Goal: Task Accomplishment & Management: Manage account settings

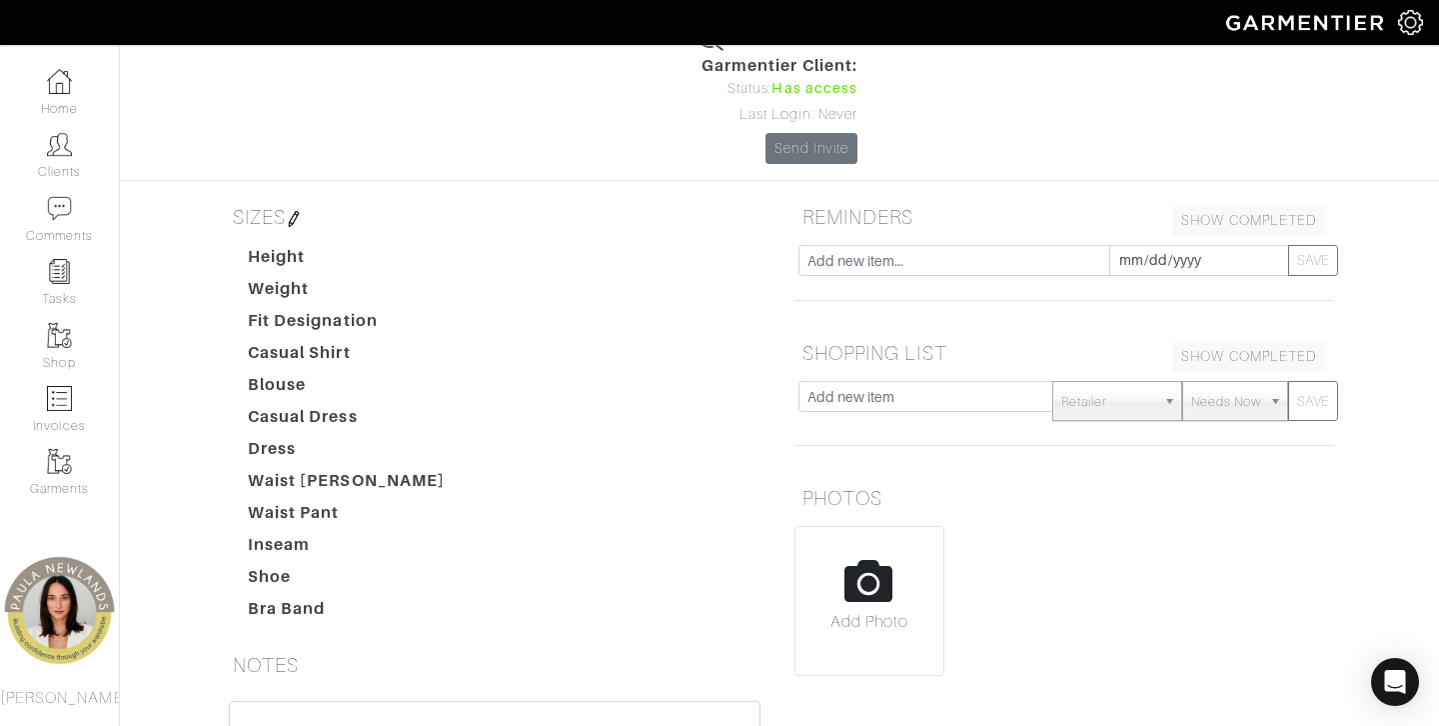
scroll to position [386, 0]
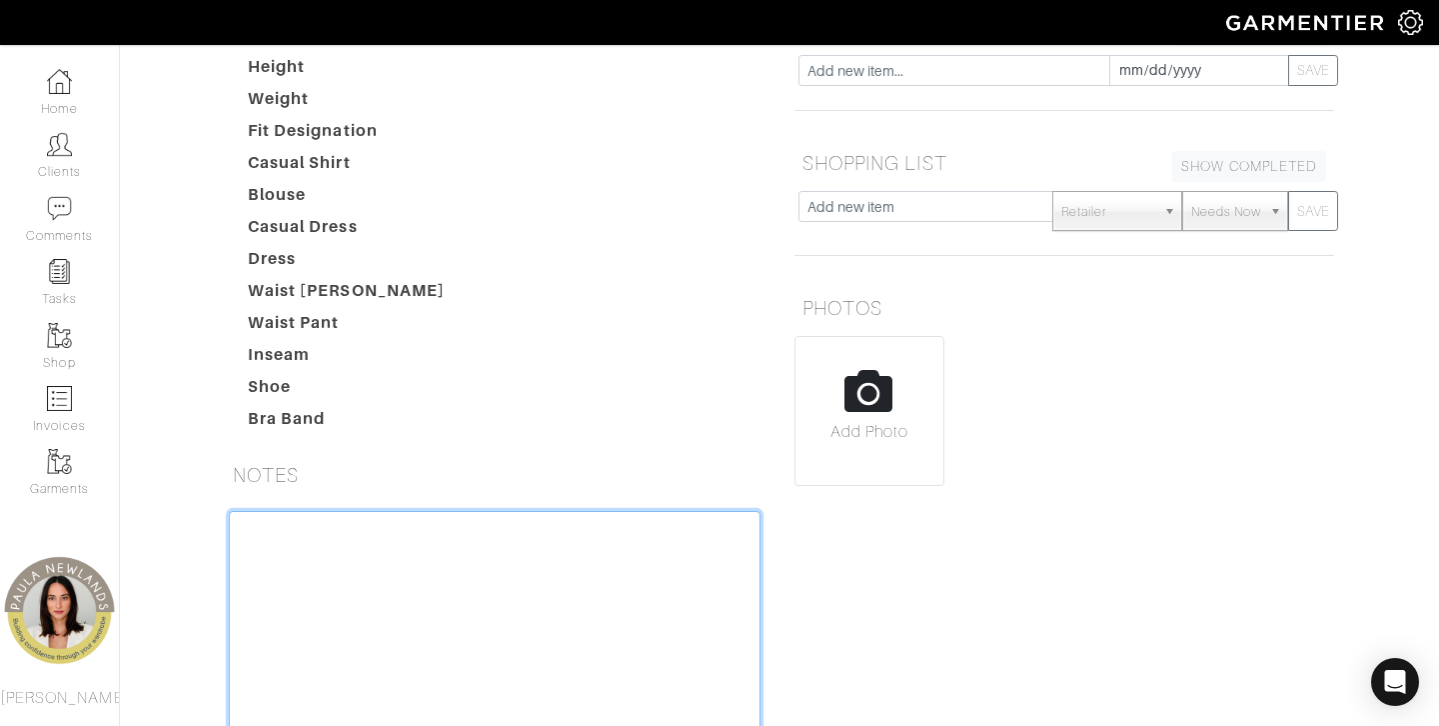
click at [472, 511] on textarea at bounding box center [495, 638] width 532 height 254
click at [472, 511] on textarea "-" at bounding box center [495, 638] width 532 height 254
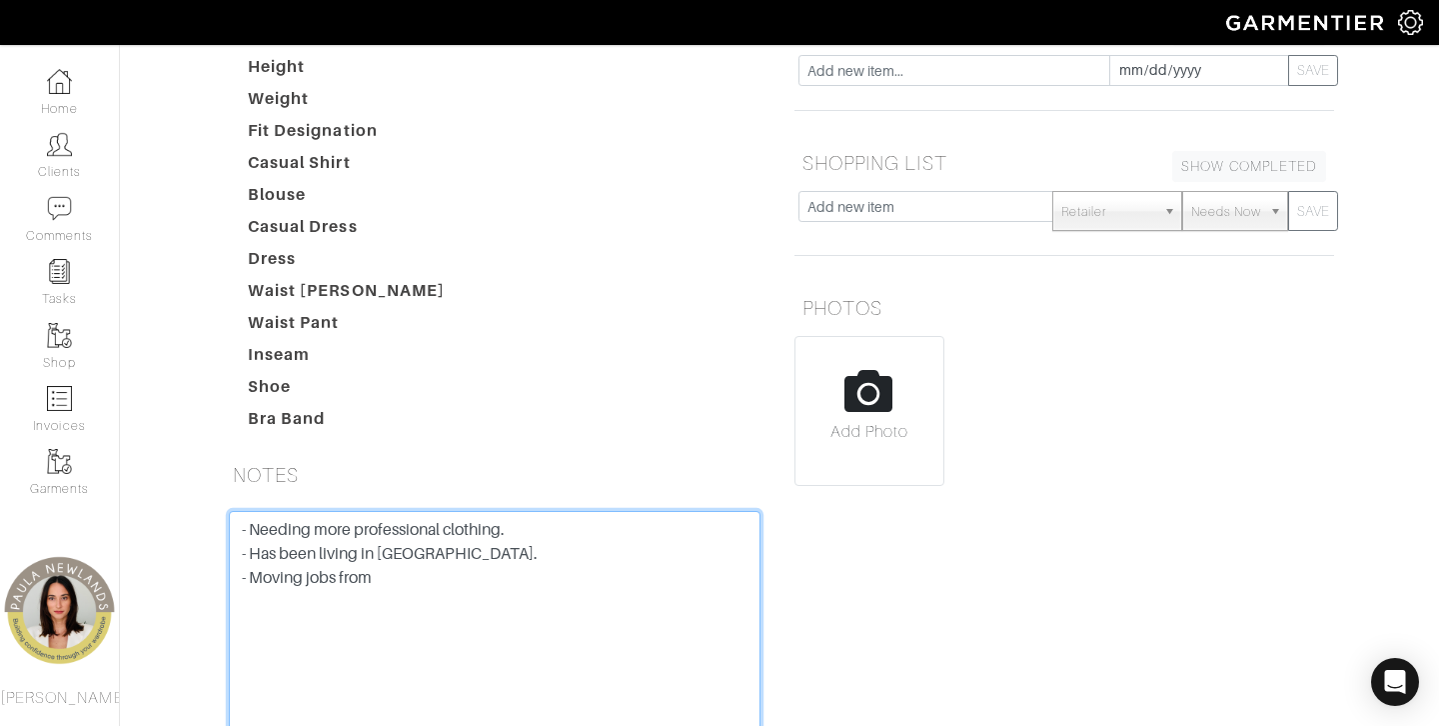
click at [434, 511] on textarea "- Needing more professional clothing. - Has been living in athlesisure. - Movin…" at bounding box center [495, 638] width 532 height 254
click at [429, 511] on textarea "- Needing more professional clothing. - Has been living in athlesisure. - Movin…" at bounding box center [495, 638] width 532 height 254
click at [416, 511] on textarea "- Needing more professional clothing. - Has been living in athlesisure. - Movin…" at bounding box center [495, 638] width 532 height 254
click at [424, 511] on textarea "- Needing more professional clothing. - Has been living in athlesisure. - Movin…" at bounding box center [495, 638] width 532 height 254
click at [445, 511] on textarea "- Needing more professional clothing. - Has been living in athleisure. - Moving…" at bounding box center [495, 638] width 532 height 254
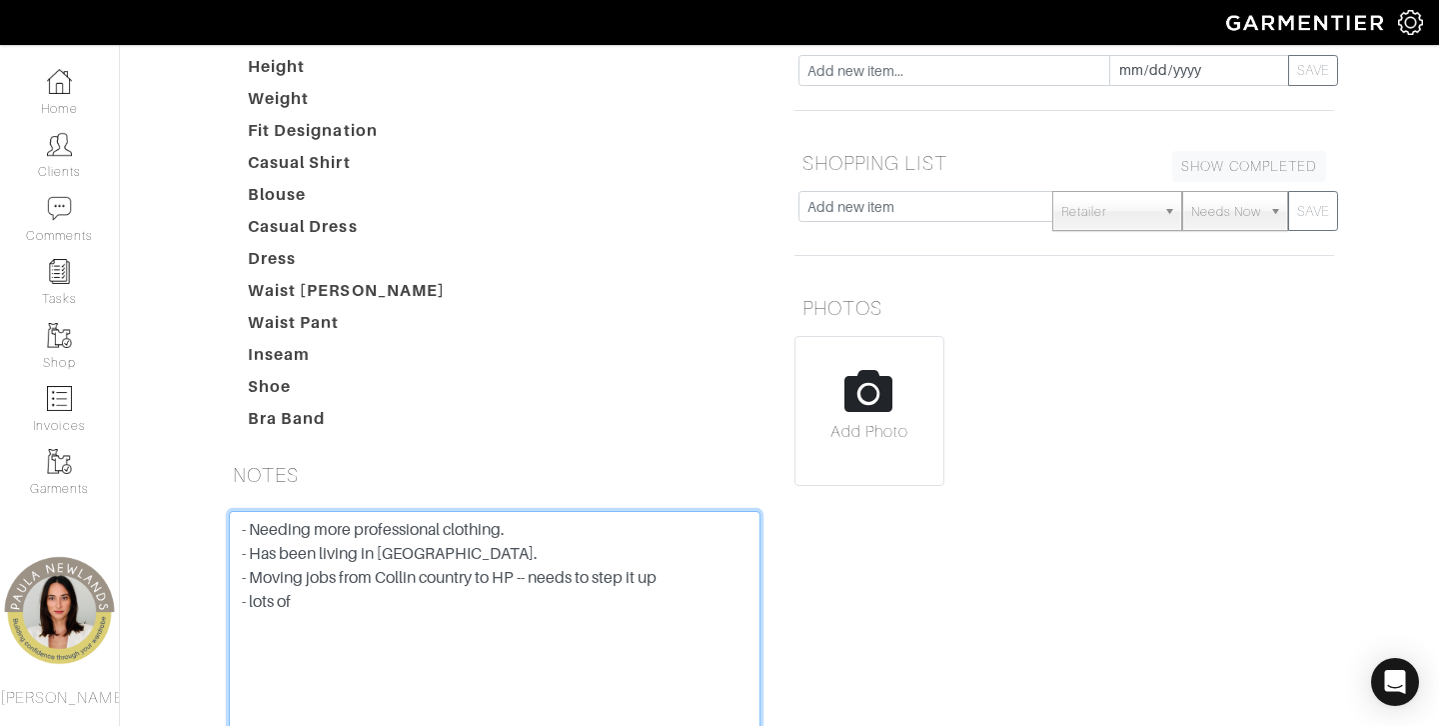
drag, startPoint x: 308, startPoint y: 503, endPoint x: 248, endPoint y: 503, distance: 60.0
click at [248, 511] on textarea "- Needing more professional clothing. - Has been living in athleisure. - Moving…" at bounding box center [495, 638] width 532 height 254
click at [454, 591] on textarea "- Needing more professional clothing. - Has been living in athleisure. - Moving…" at bounding box center [495, 638] width 532 height 254
paste textarea "Having to wear more professional ware 70% work Transitional pieces Tons of jack…"
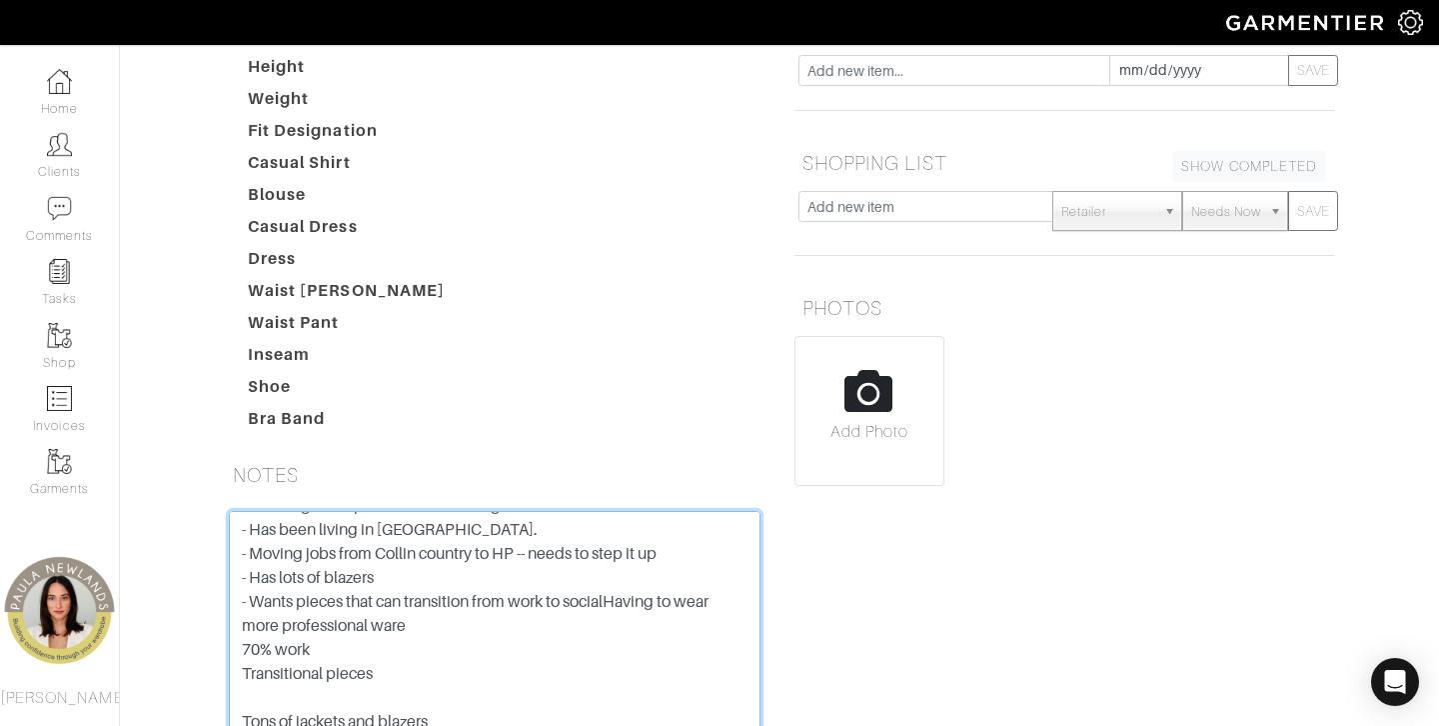
scroll to position [0, 0]
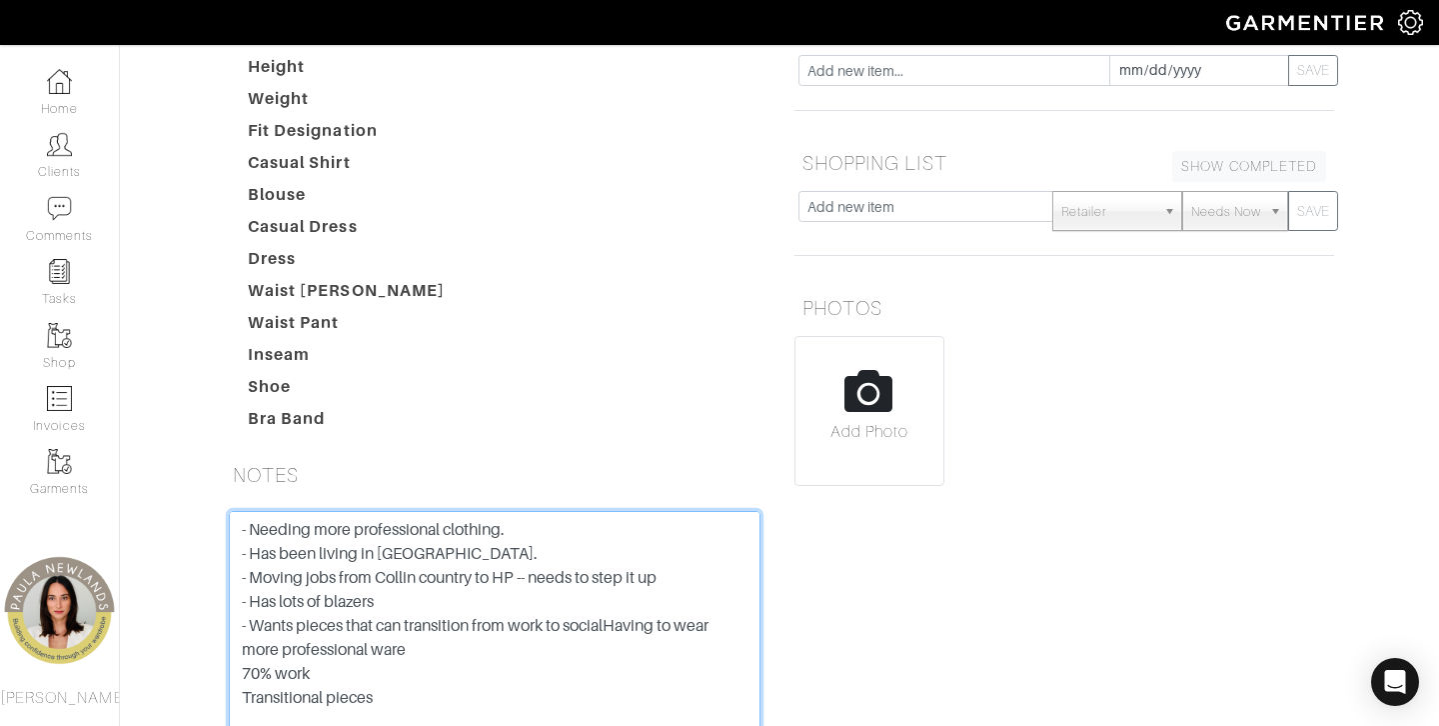
click at [402, 511] on textarea "- Needing more professional clothing. - Has been living in athleisure. - Moving…" at bounding box center [495, 638] width 532 height 254
drag, startPoint x: 415, startPoint y: 594, endPoint x: 208, endPoint y: 530, distance: 216.6
click at [208, 530] on div "Taylor Lough Overview Overview Measurements Product Library Invoices Wardrobe L…" at bounding box center [719, 252] width 1439 height 1167
click at [263, 585] on textarea "- Needing more professional clothing. - Has been living in athleisure. - Moving…" at bounding box center [495, 638] width 532 height 254
drag, startPoint x: 424, startPoint y: 590, endPoint x: 618, endPoint y: 517, distance: 207.2
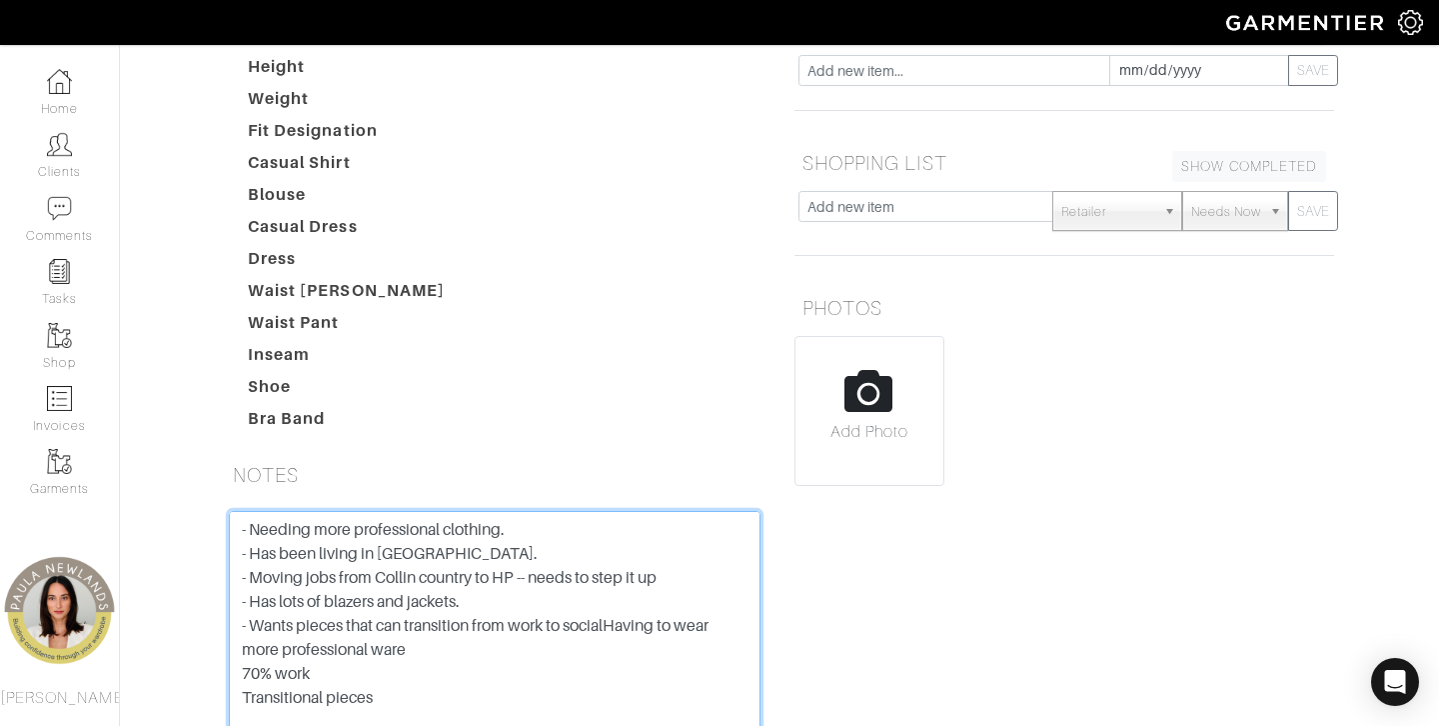
click at [618, 517] on textarea "- Needing more professional clothing. - Has been living in athleisure. - Moving…" at bounding box center [495, 638] width 532 height 254
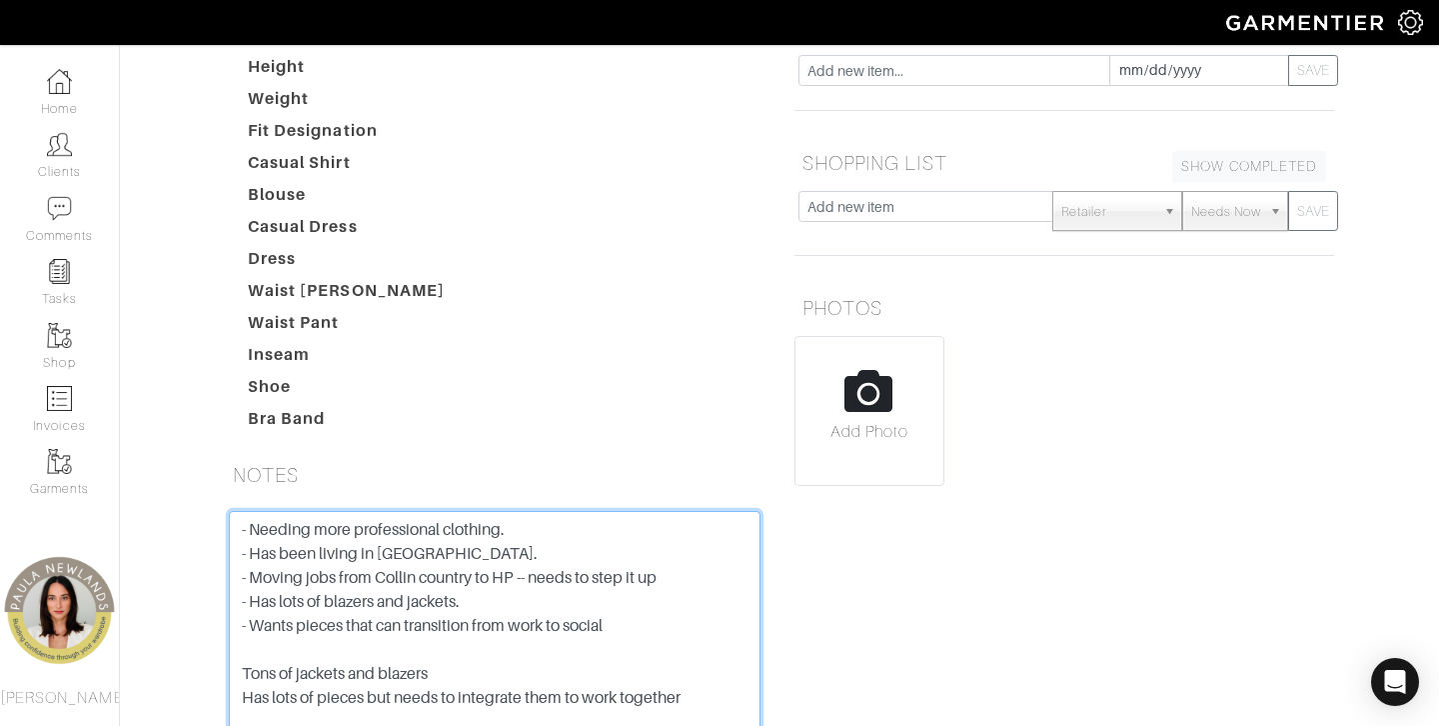
drag, startPoint x: 533, startPoint y: 574, endPoint x: 237, endPoint y: 574, distance: 295.9
click at [237, 575] on textarea "- Needing more professional clothing. - Has been living in athleisure. - Moving…" at bounding box center [495, 638] width 532 height 254
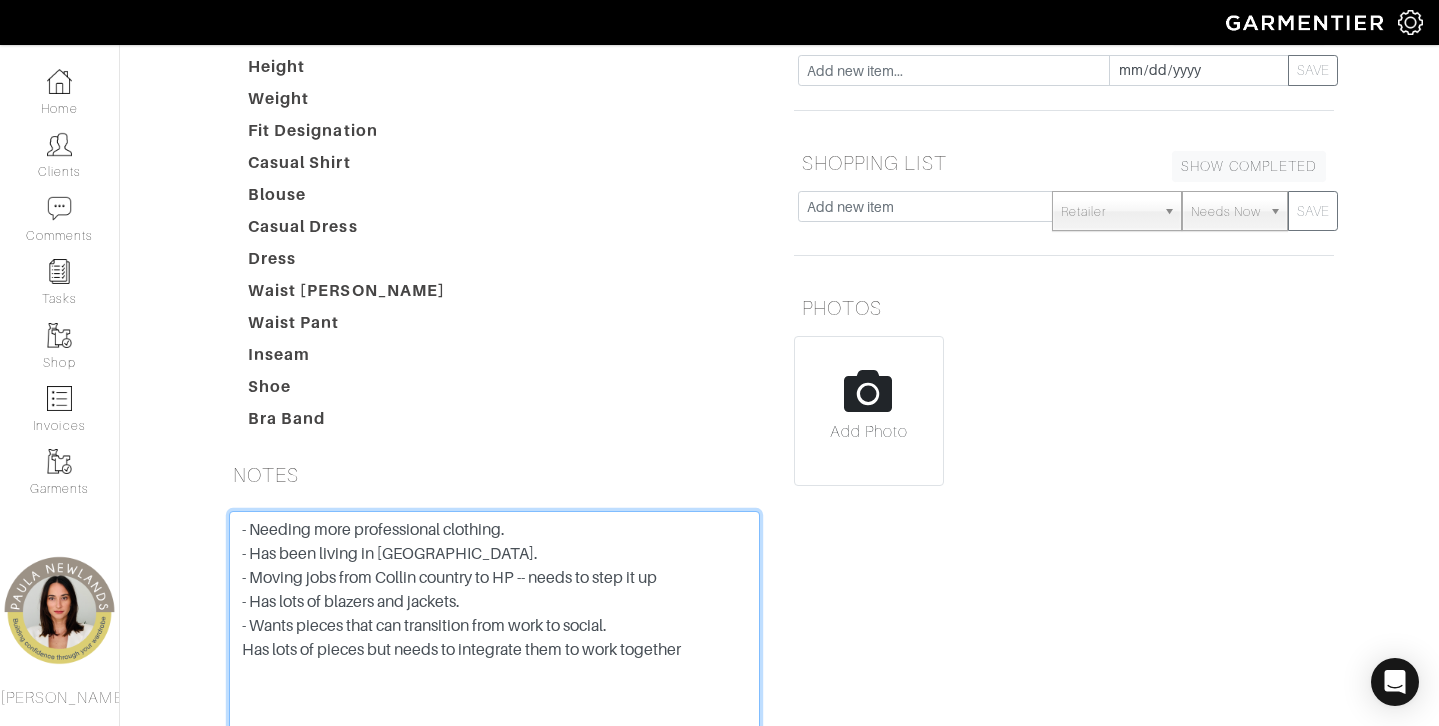
click at [238, 547] on textarea "- Needing more professional clothing. - Has been living in athleisure. - Moving…" at bounding box center [495, 638] width 532 height 254
click at [722, 538] on textarea "- Needing more professional clothing. - Has been living in athleisure. - Moving…" at bounding box center [495, 638] width 532 height 254
click at [672, 511] on textarea "- Needing more professional clothing. - Has been living in athleisure. - Moving…" at bounding box center [495, 638] width 532 height 254
click at [728, 549] on textarea "- Needing more professional clothing. - Has been living in athleisure. - Moving…" at bounding box center [495, 638] width 532 height 254
drag, startPoint x: 311, startPoint y: 566, endPoint x: 443, endPoint y: 585, distance: 133.3
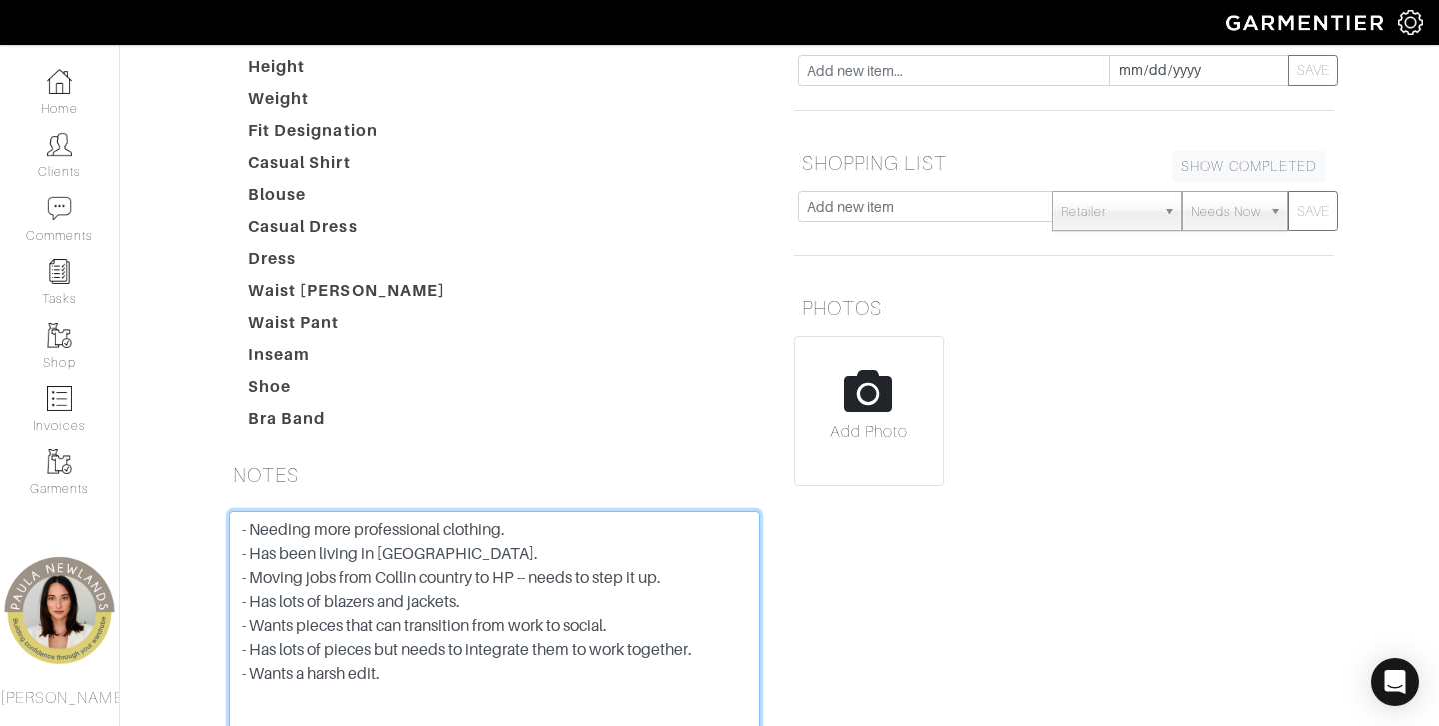
click at [443, 585] on textarea "- Needing more professional clothing. - Has been living in athleisure. - Moving…" at bounding box center [495, 638] width 532 height 254
type textarea "- Needing more professional clothing. - Has been living in athleisure. - Moving…"
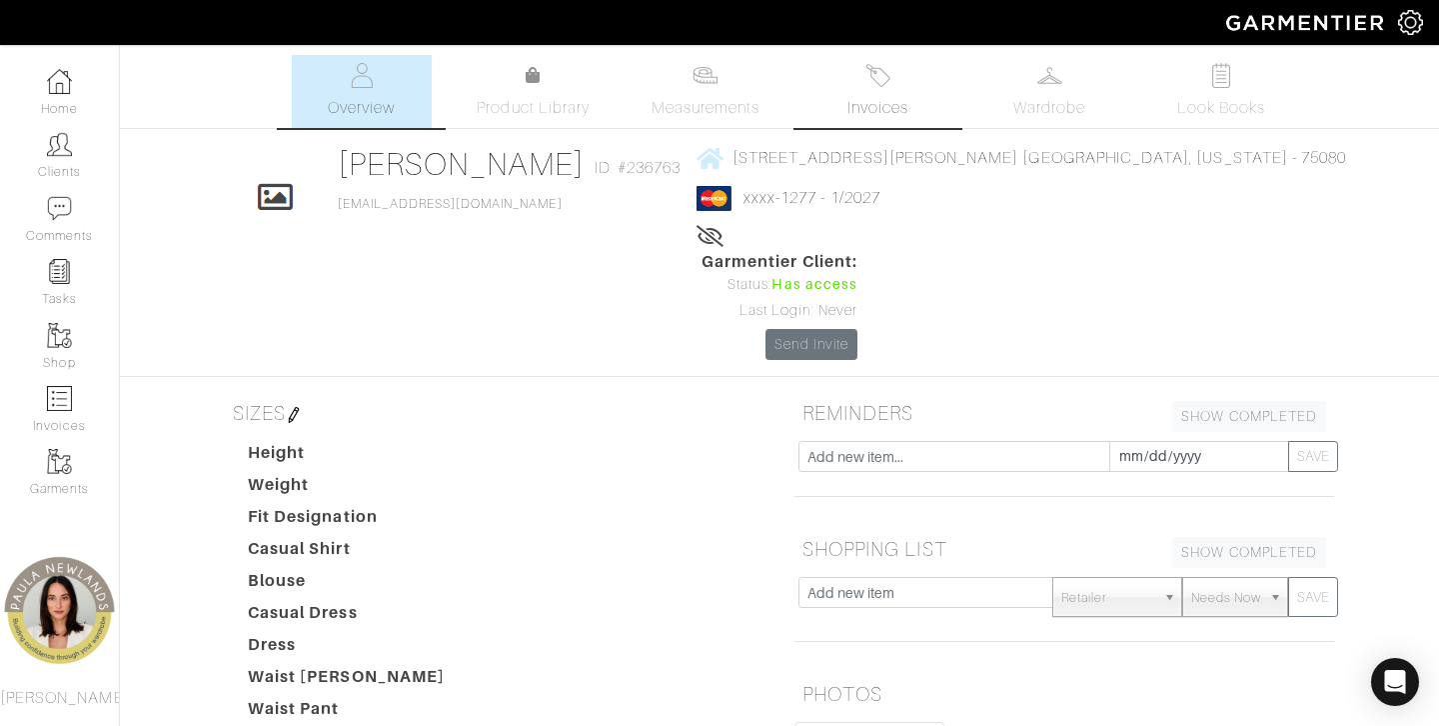
click at [889, 104] on span "Invoices" at bounding box center [878, 108] width 61 height 24
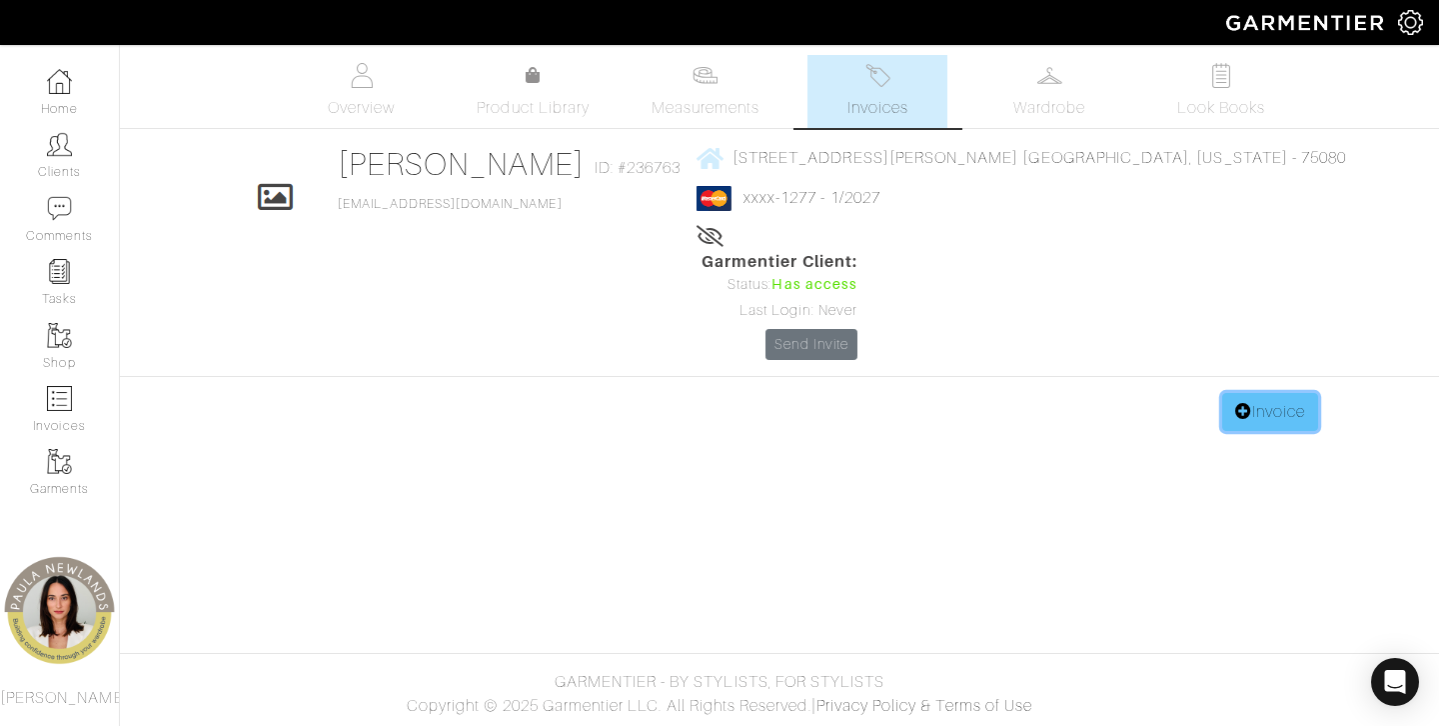
click at [1286, 393] on link "Invoice" at bounding box center [1271, 412] width 96 height 38
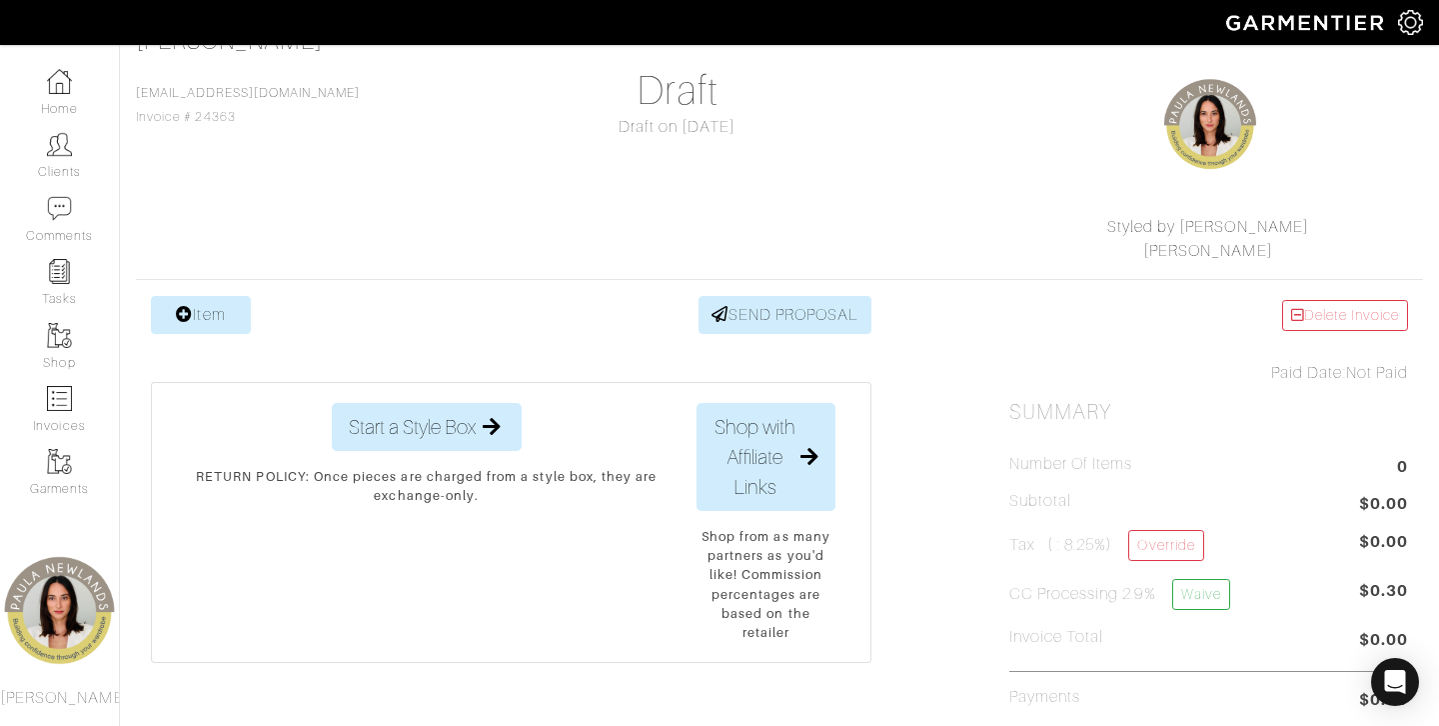
scroll to position [157, 0]
click at [199, 307] on link "Item" at bounding box center [201, 316] width 100 height 38
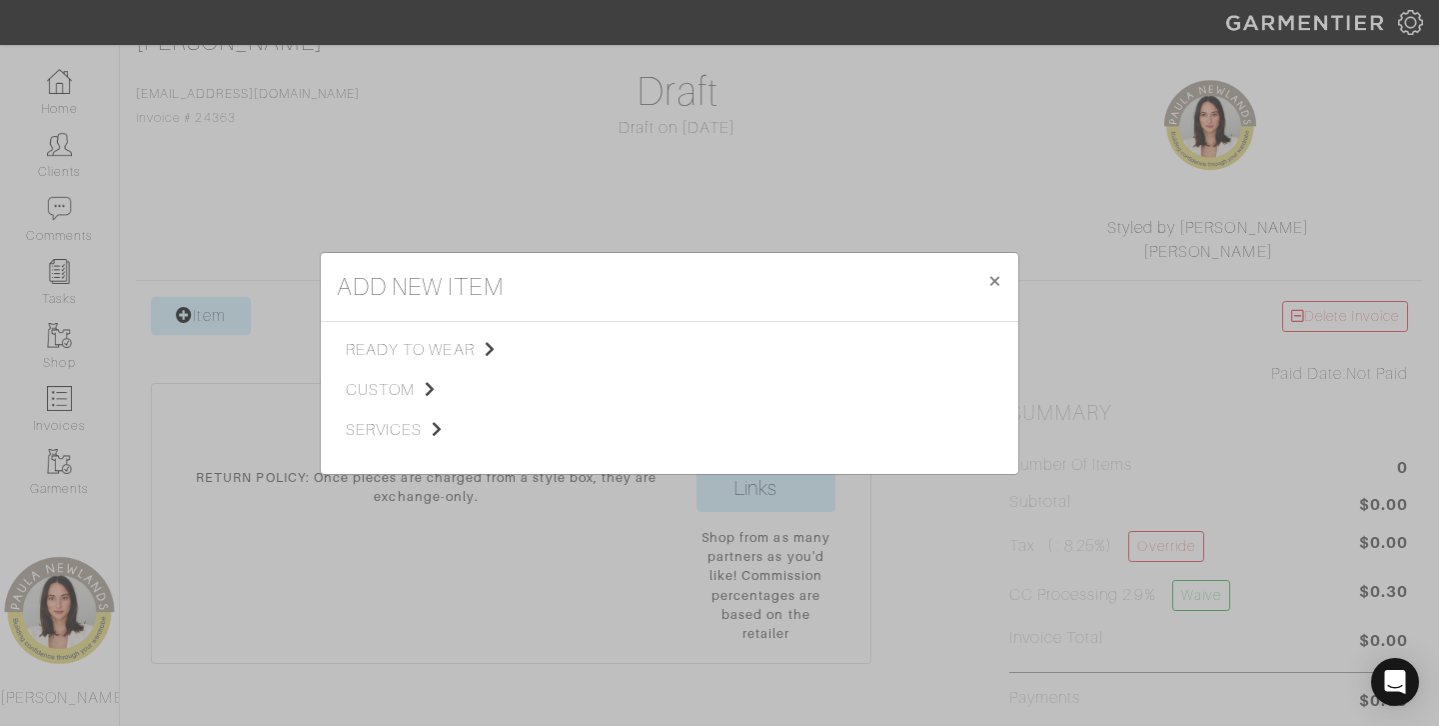
click at [401, 410] on div "ready to wear custom services" at bounding box center [454, 398] width 216 height 120
click at [403, 418] on span "services" at bounding box center [446, 430] width 201 height 24
click at [647, 347] on span "Styling Service" at bounding box center [626, 348] width 99 height 16
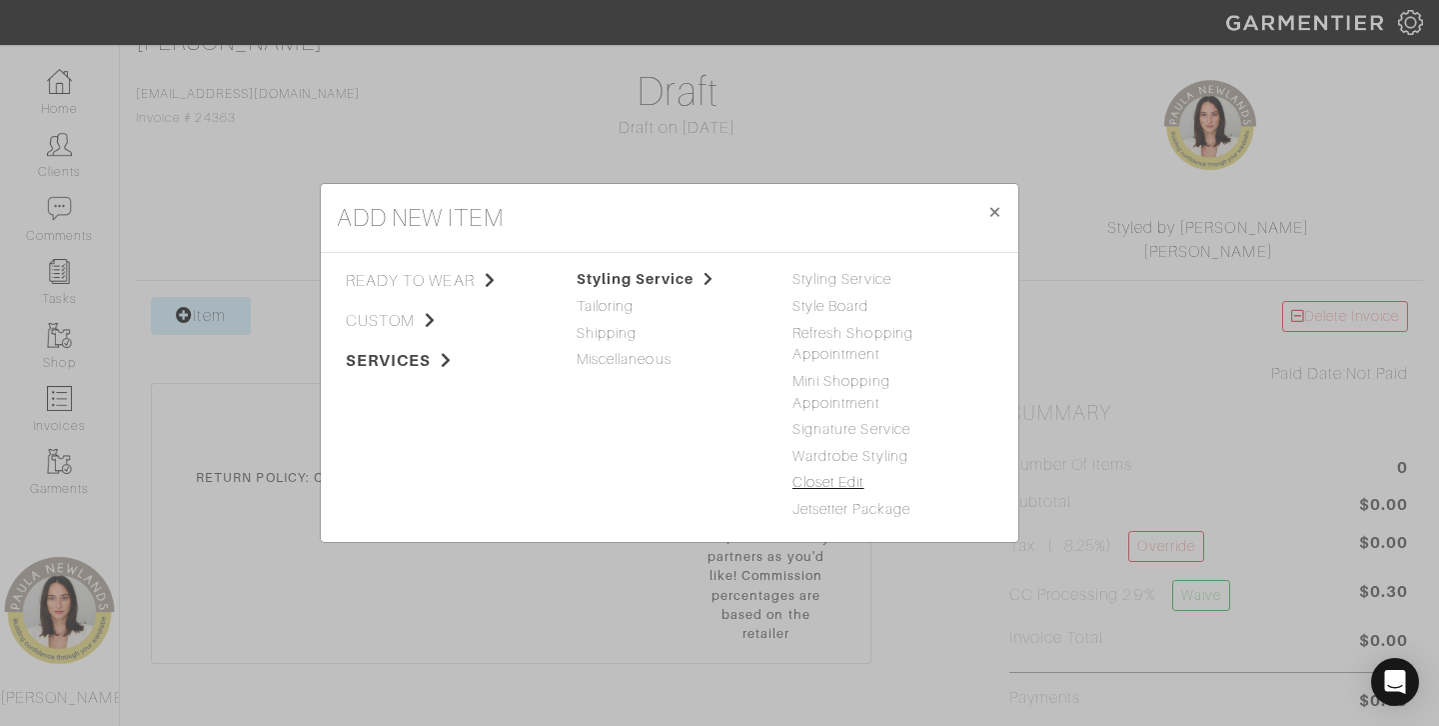
click at [849, 478] on link "Closet Edit" at bounding box center [829, 482] width 72 height 16
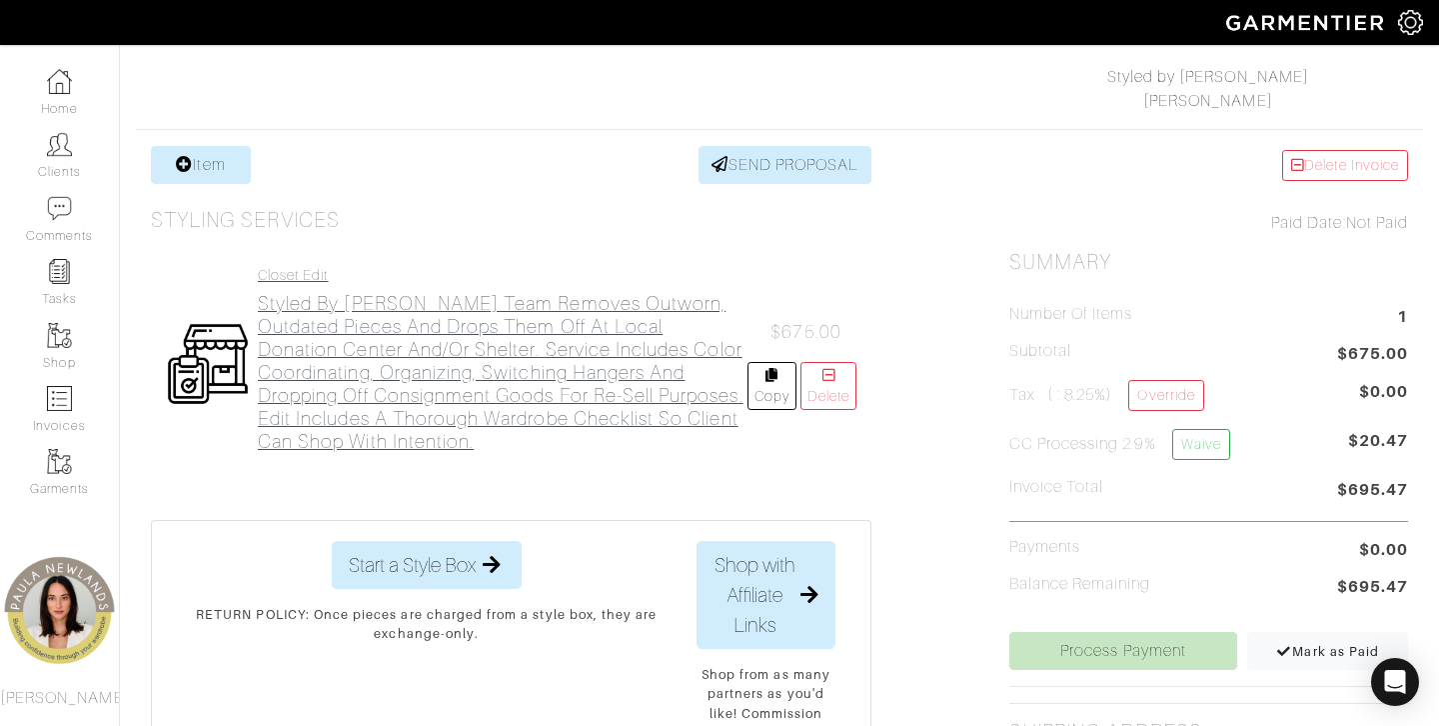
scroll to position [315, 0]
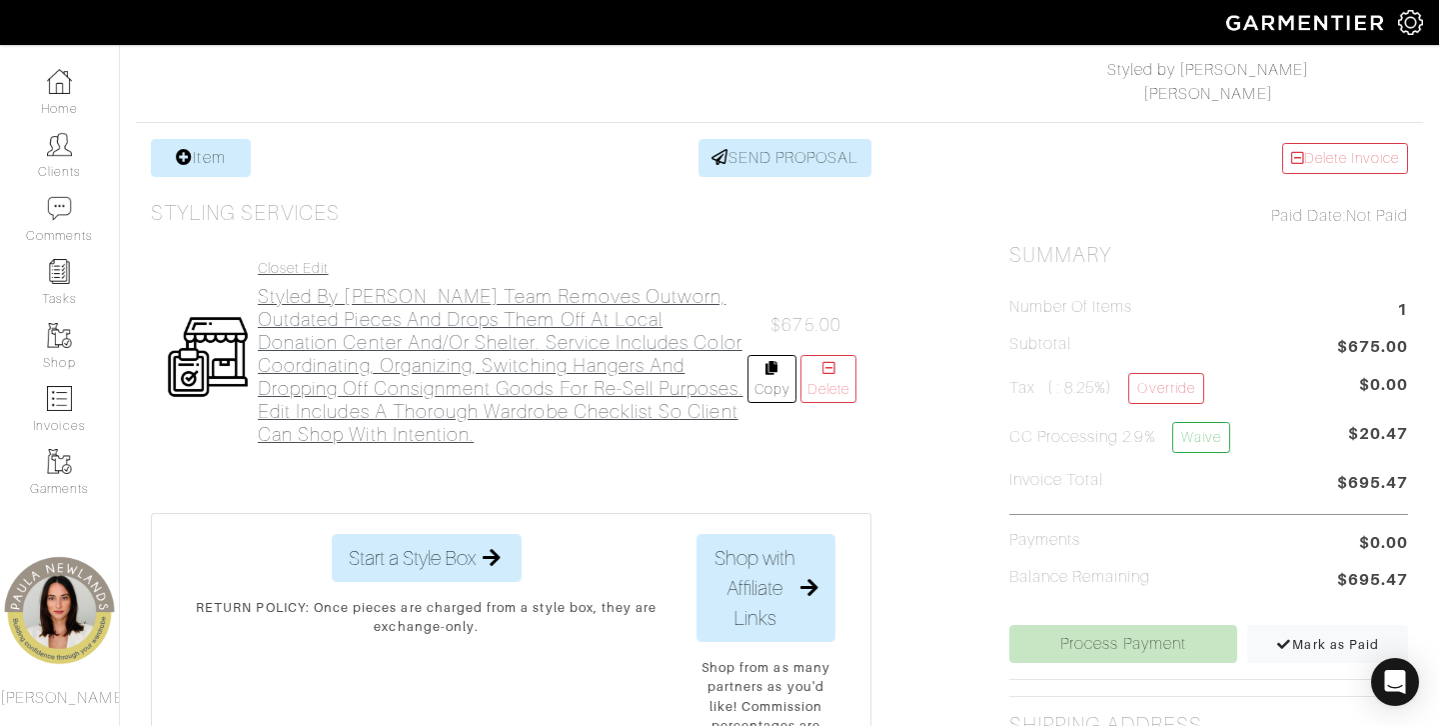
click at [547, 341] on h2 "Styled by [PERSON_NAME] team removes outworn, outdated pieces and drops them of…" at bounding box center [503, 365] width 490 height 161
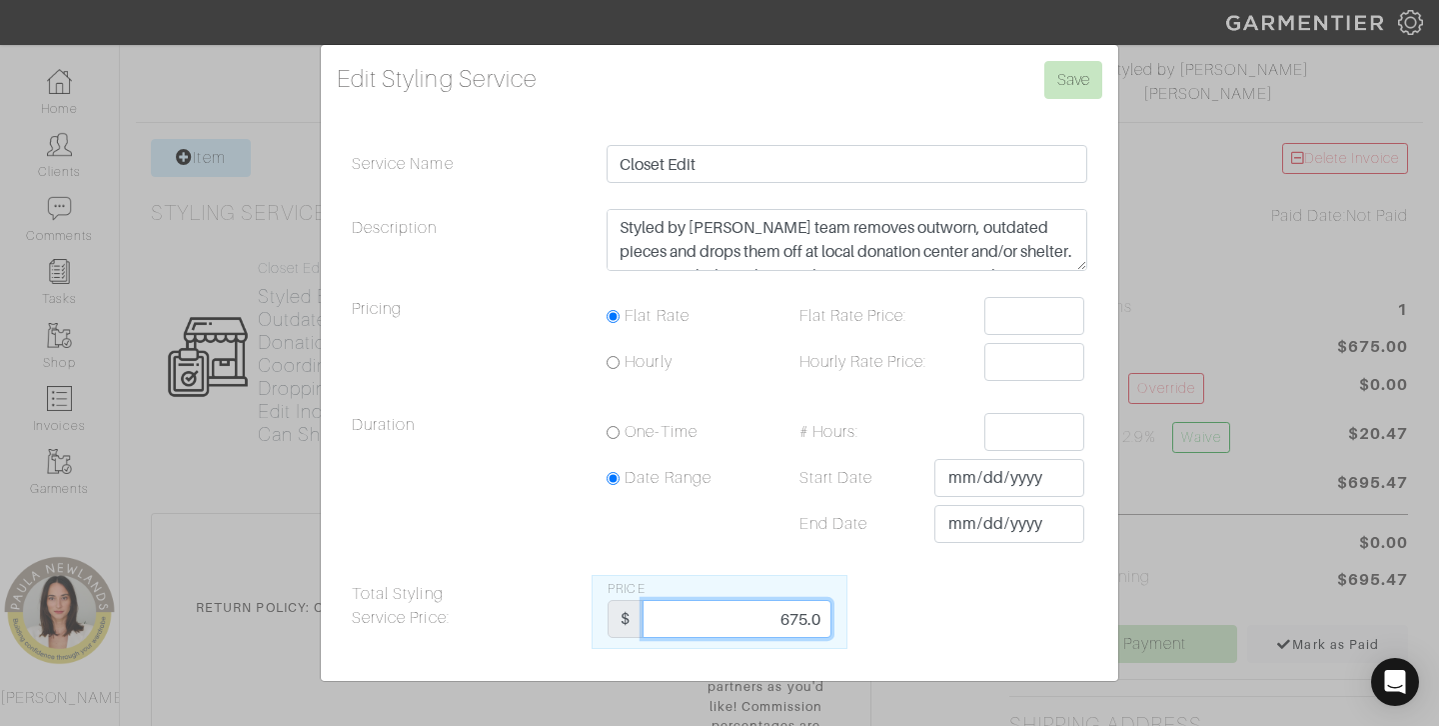
drag, startPoint x: 772, startPoint y: 618, endPoint x: 918, endPoint y: 615, distance: 146.0
click at [919, 616] on div "Total Styling Service Price: Price $ 675.0" at bounding box center [720, 612] width 766 height 74
type input "2"
type input "625"
click at [935, 613] on div "Total Styling Service Price: Price $ 625" at bounding box center [720, 612] width 766 height 74
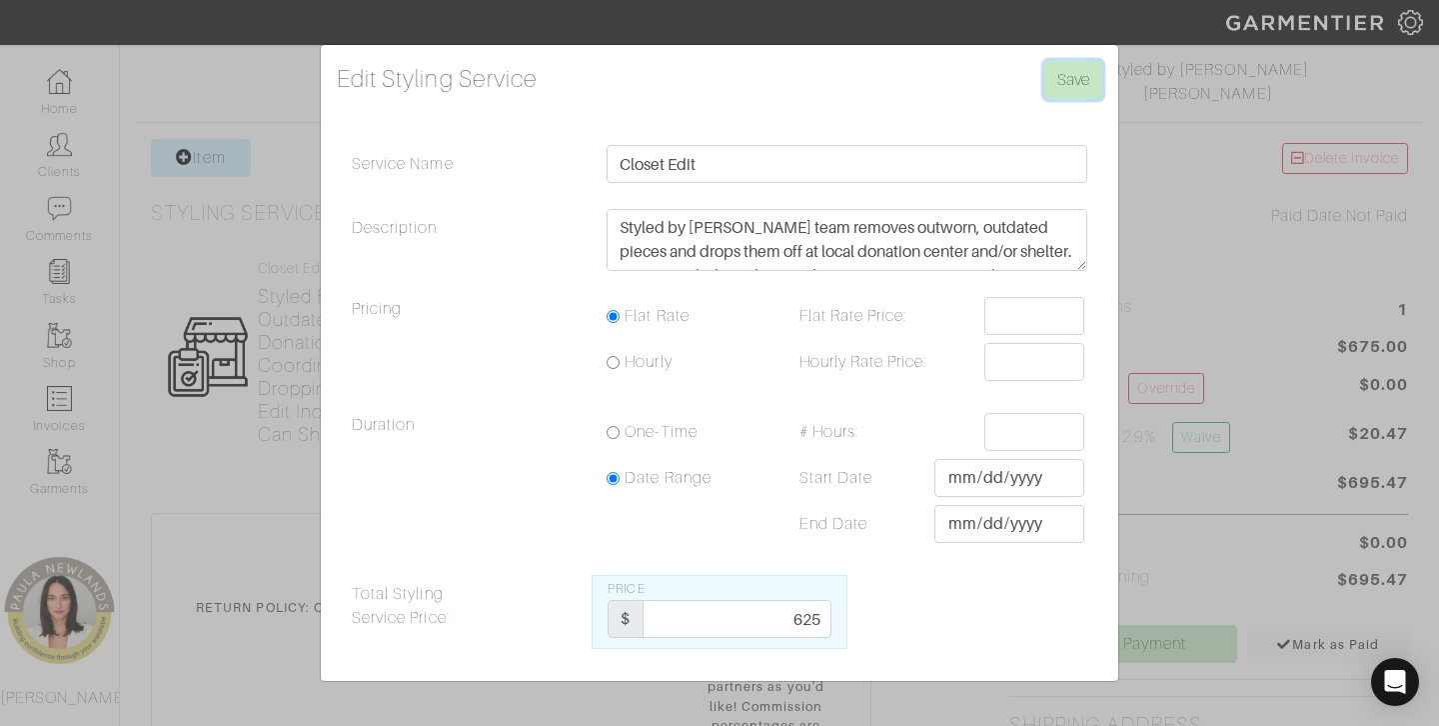
drag, startPoint x: 1071, startPoint y: 74, endPoint x: 946, endPoint y: 234, distance: 203.0
click at [946, 234] on form "Edit Styling Service Save Service Name Closet Edit Description Styled by Paula …" at bounding box center [720, 355] width 766 height 588
click at [1072, 77] on input "Save" at bounding box center [1074, 80] width 58 height 38
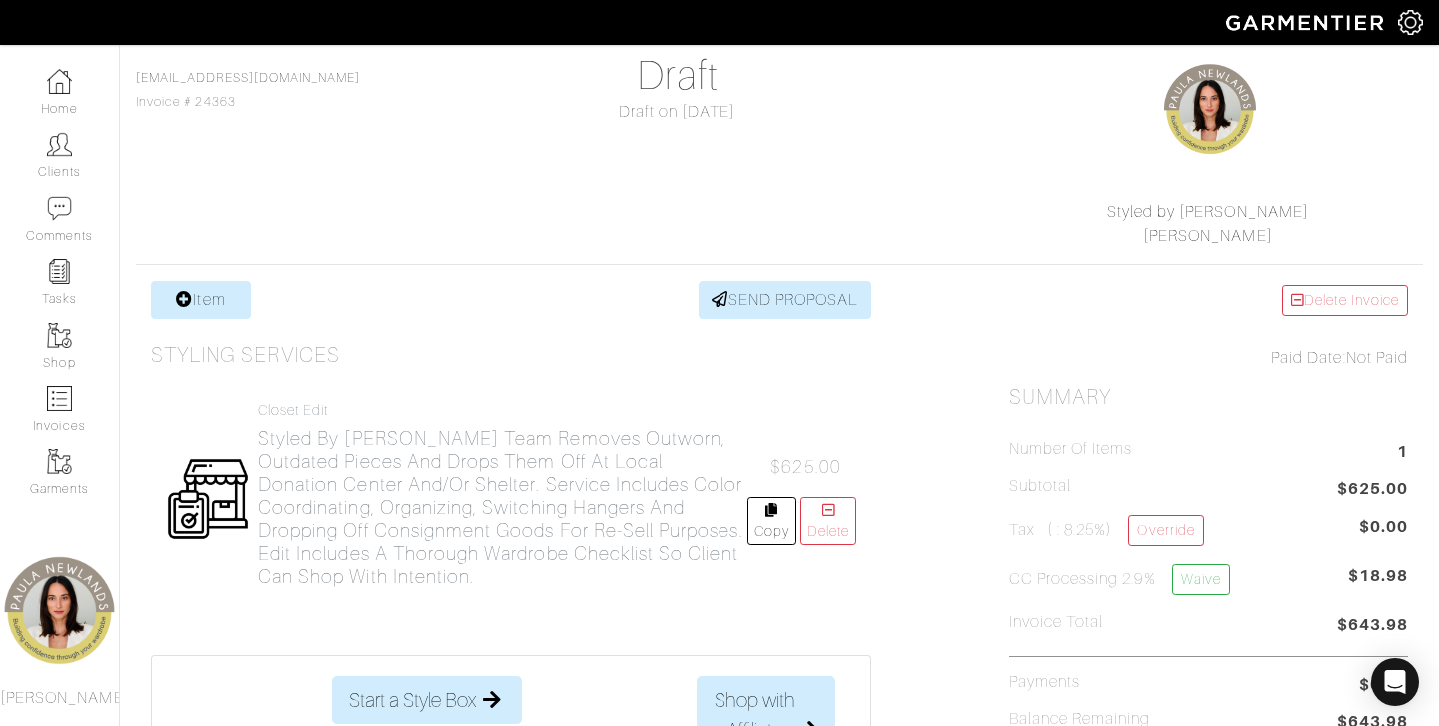
scroll to position [174, 0]
click at [215, 312] on link "Item" at bounding box center [201, 299] width 100 height 38
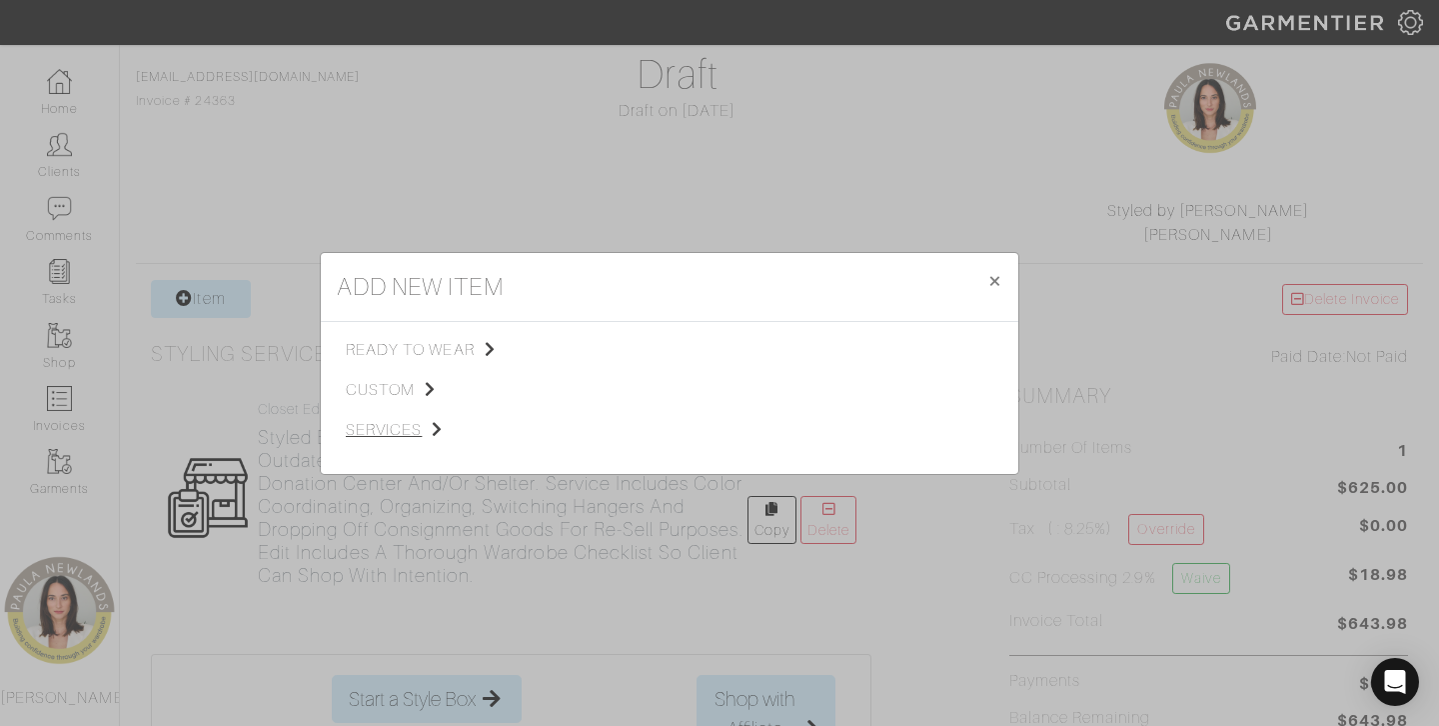
click at [401, 428] on span "services" at bounding box center [446, 430] width 201 height 24
click at [601, 355] on span "Styling Service" at bounding box center [626, 348] width 99 height 16
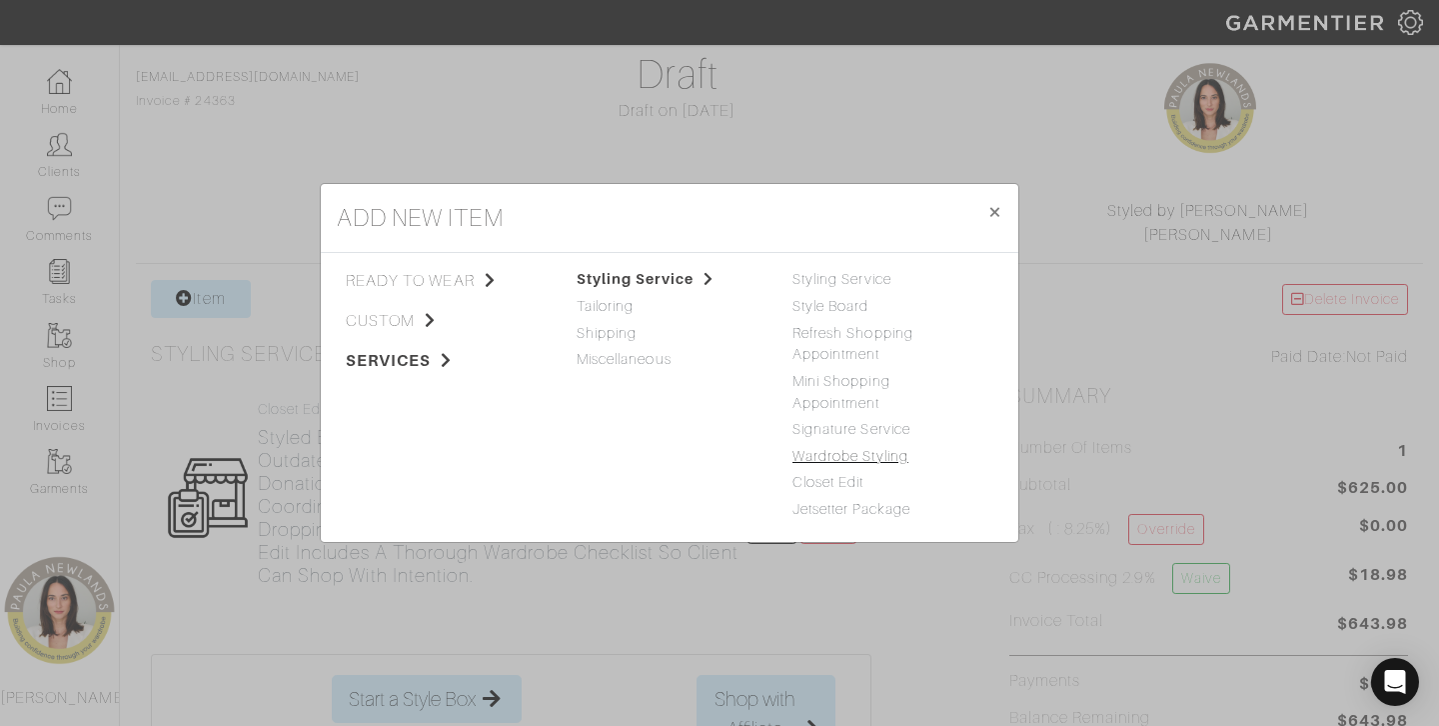
click at [864, 459] on link "Wardrobe Styling" at bounding box center [851, 456] width 116 height 16
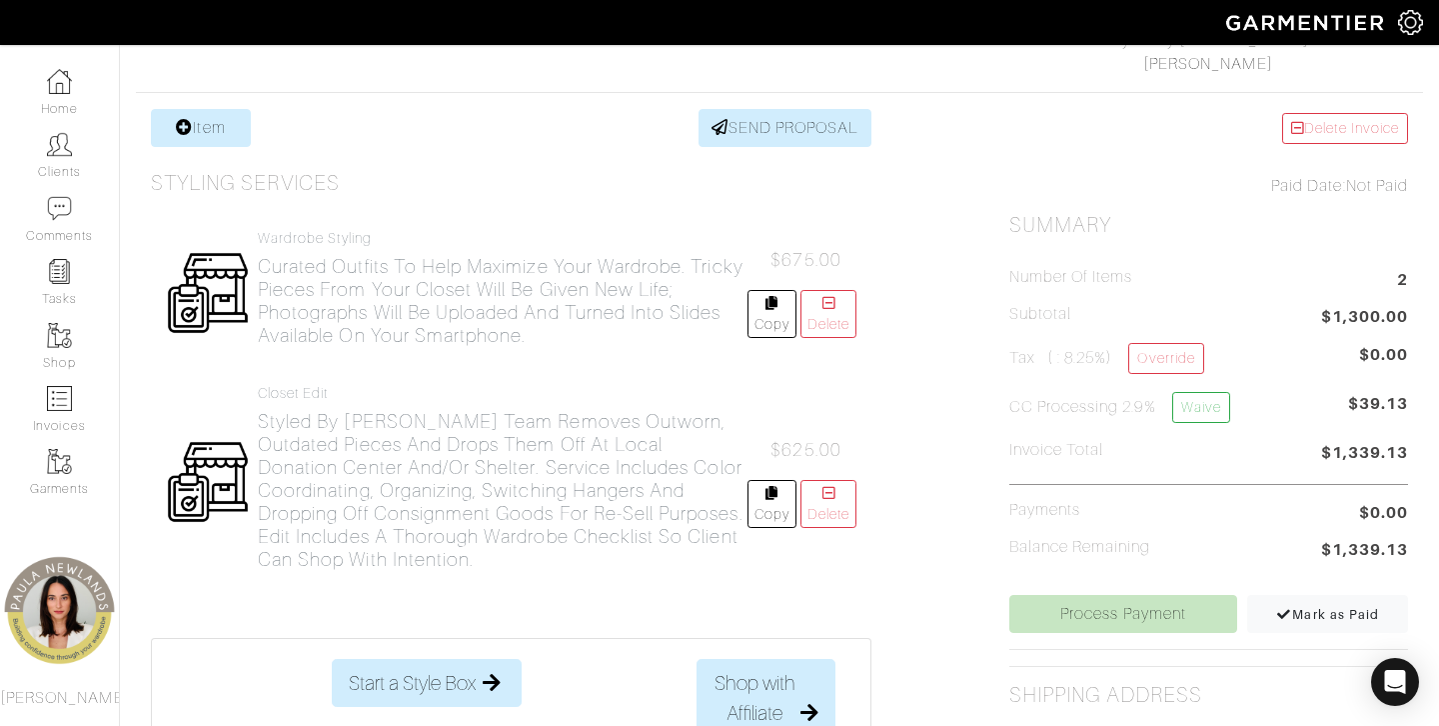
scroll to position [351, 0]
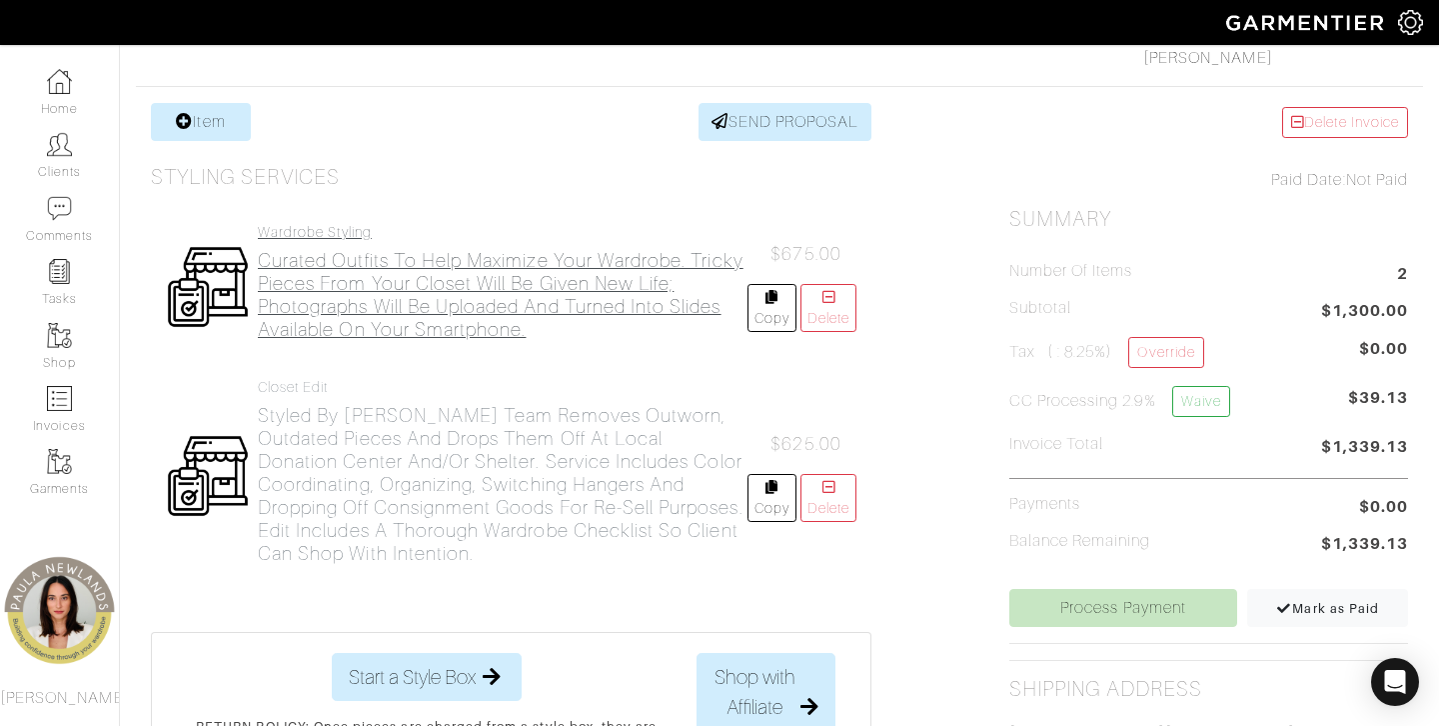
click at [603, 268] on h2 "Curated outfits to help maximize your wardrobe. Tricky pieces from your closet …" at bounding box center [503, 295] width 490 height 92
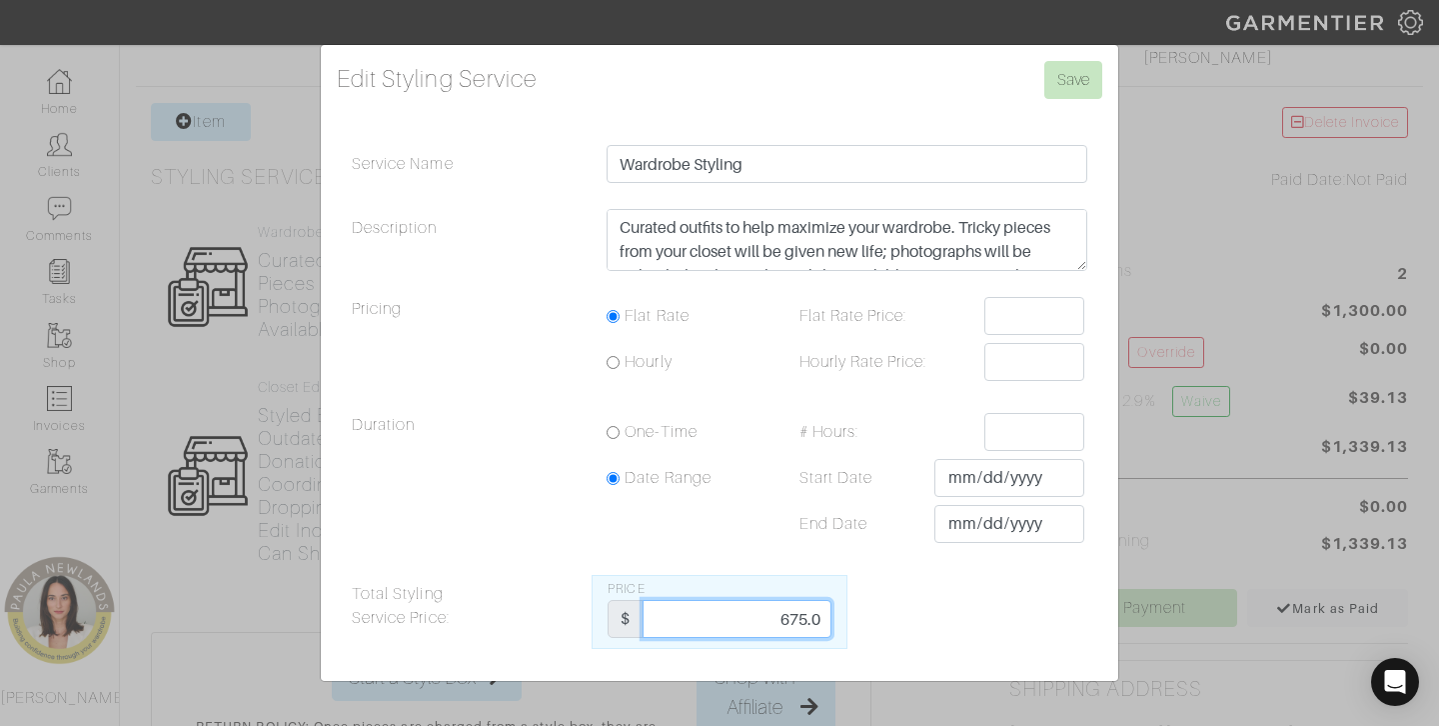
drag, startPoint x: 762, startPoint y: 626, endPoint x: 927, endPoint y: 621, distance: 165.0
click at [930, 623] on div "Total Styling Service Price: Price $ 675.0" at bounding box center [720, 612] width 766 height 74
type input "625"
click at [1057, 83] on input "Save" at bounding box center [1074, 80] width 58 height 38
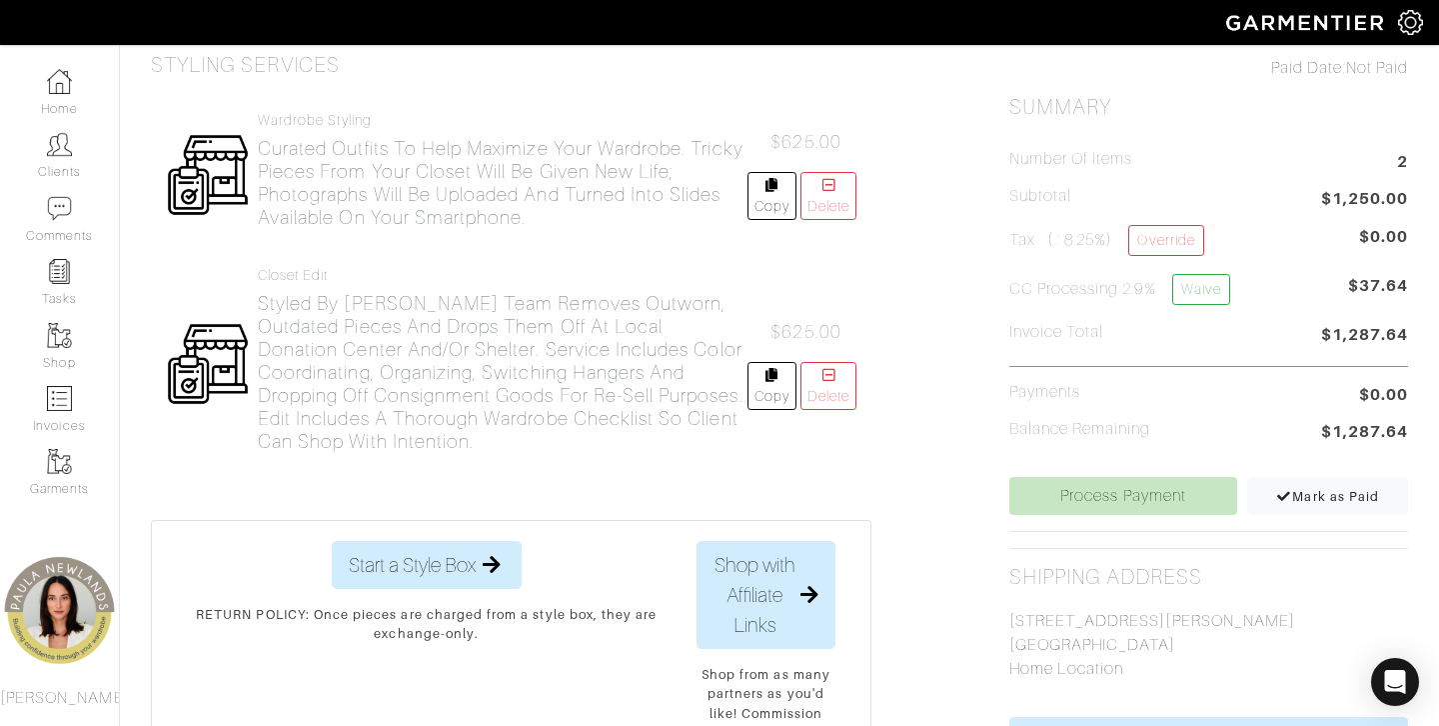
scroll to position [466, 0]
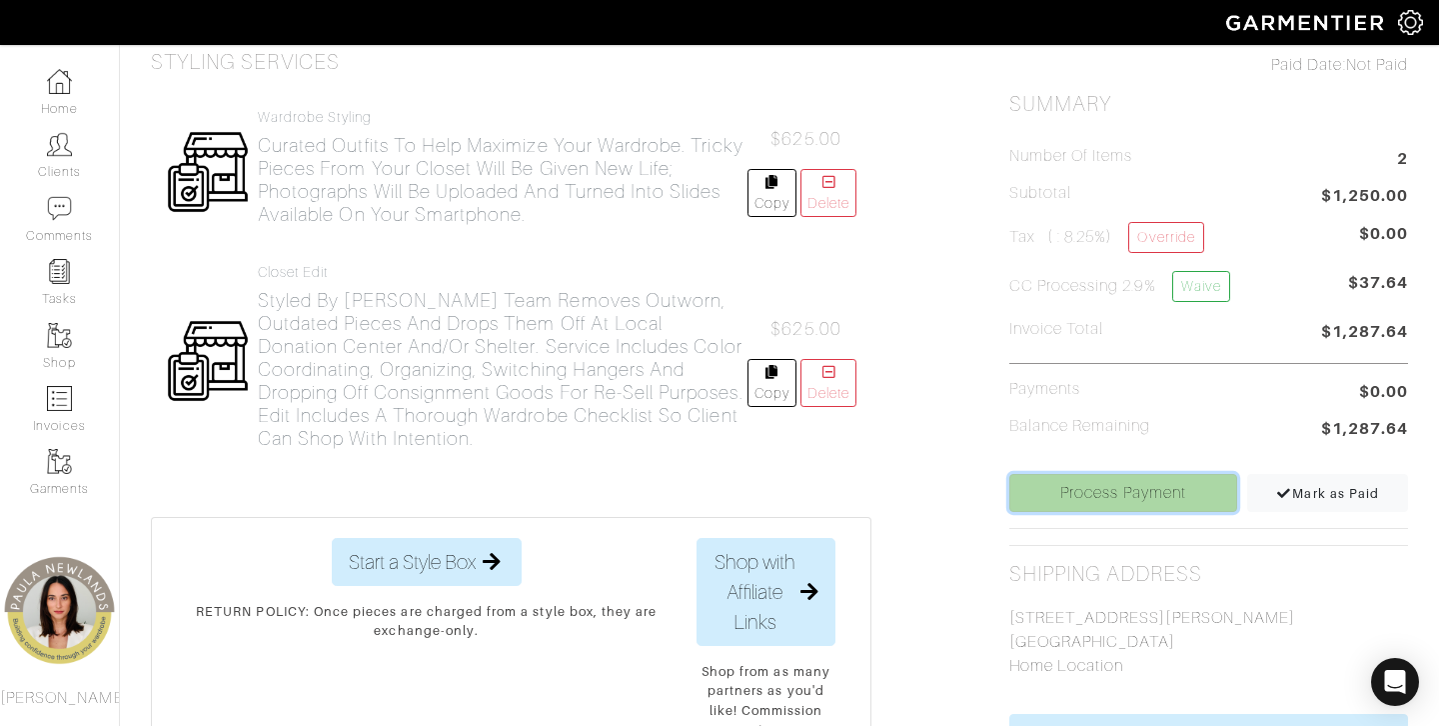
click at [1110, 495] on link "Process Payment" at bounding box center [1124, 493] width 229 height 38
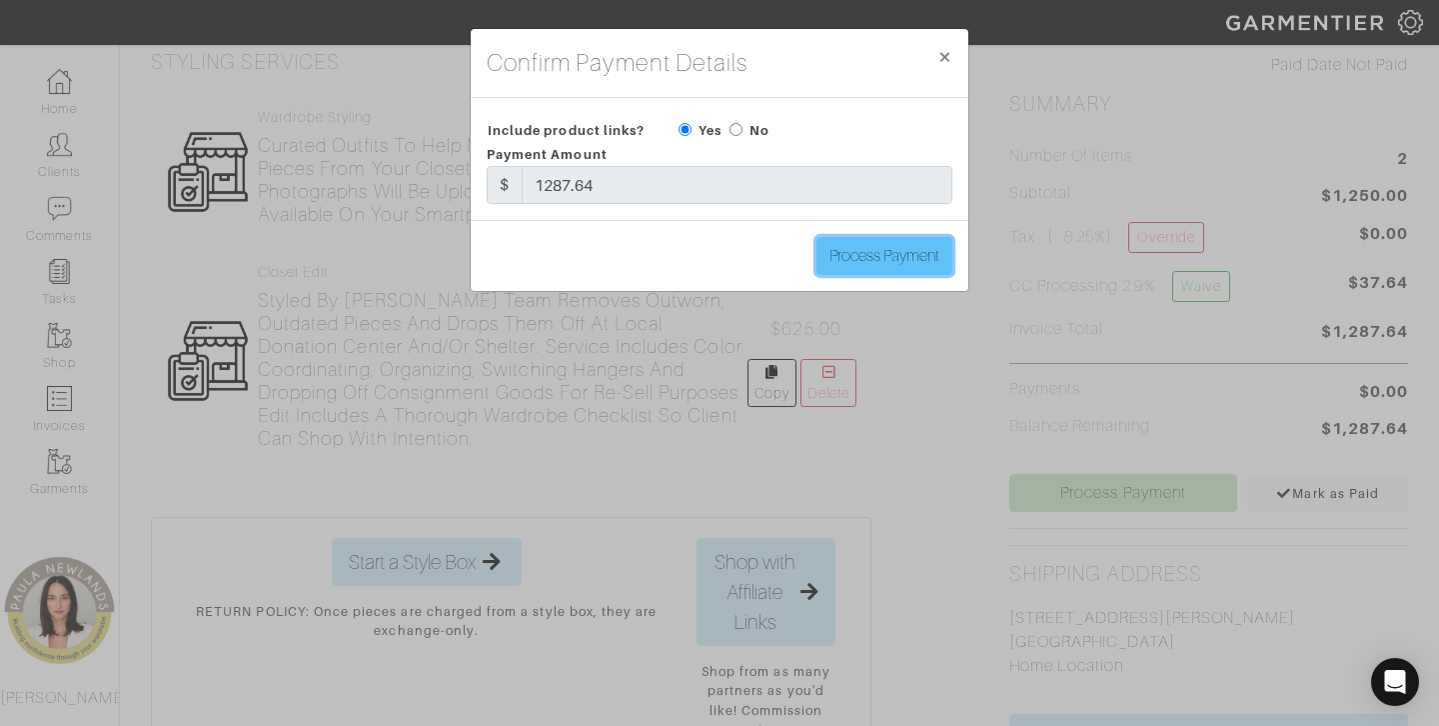
click at [872, 258] on input "Process Payment" at bounding box center [885, 256] width 136 height 38
type input "Process Payment"
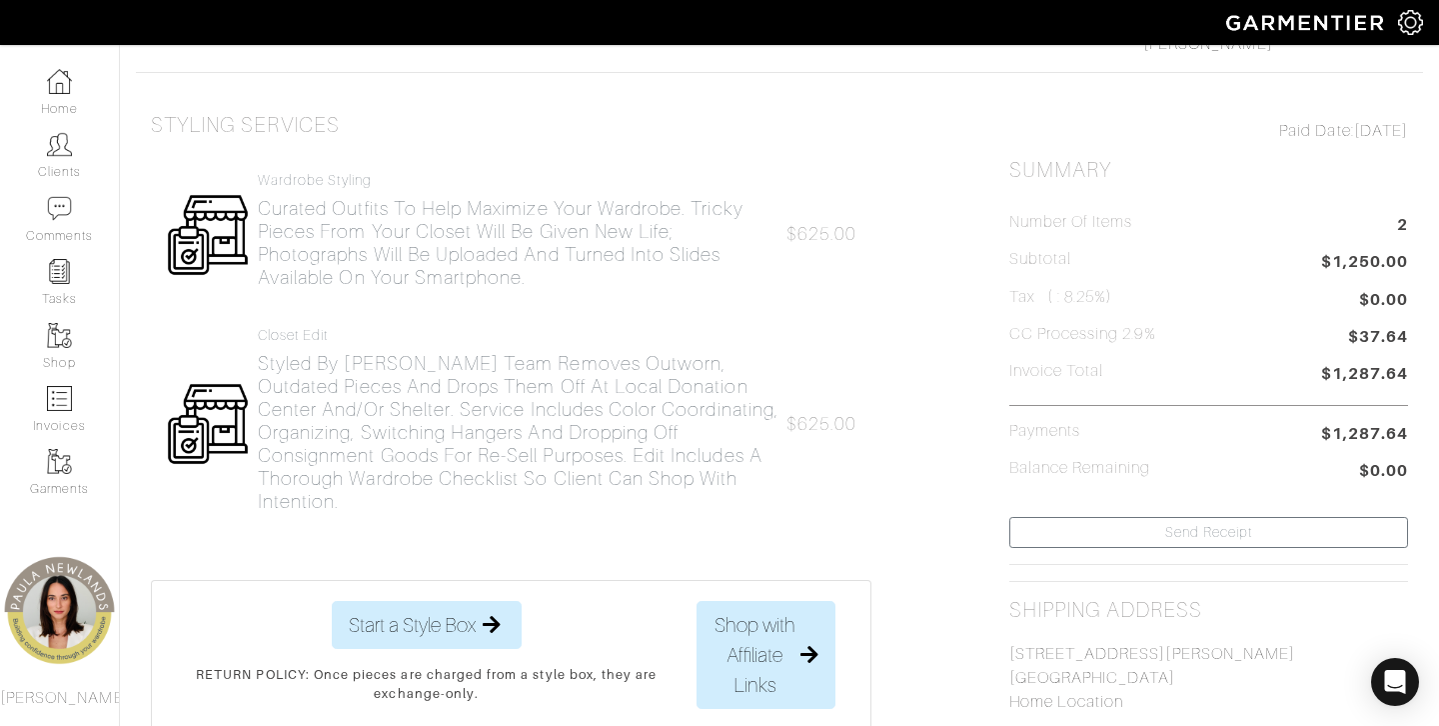
scroll to position [372, 0]
